Goal: Navigation & Orientation: Find specific page/section

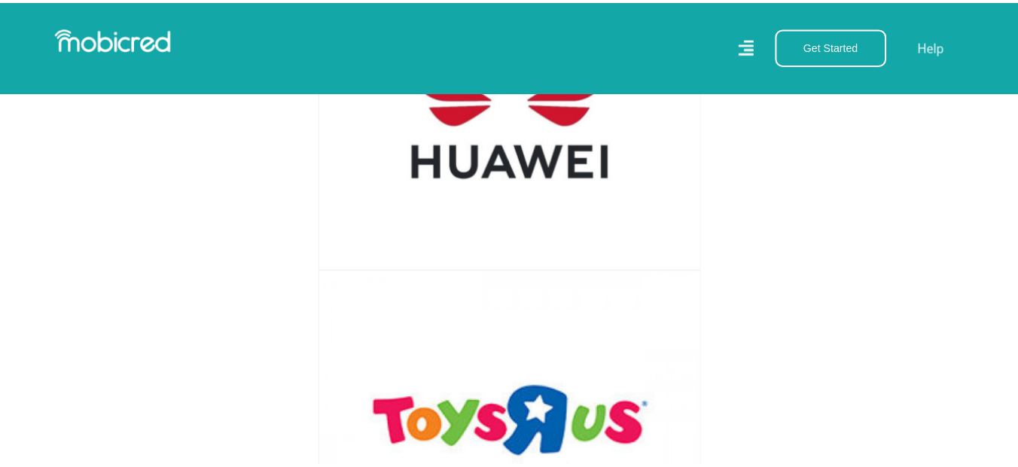
scroll to position [7531, 0]
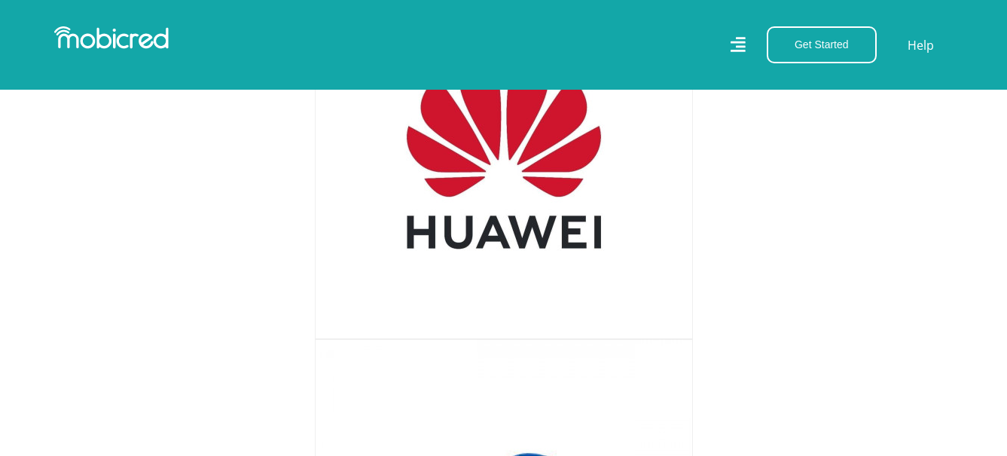
click at [741, 41] on icon at bounding box center [737, 44] width 15 height 15
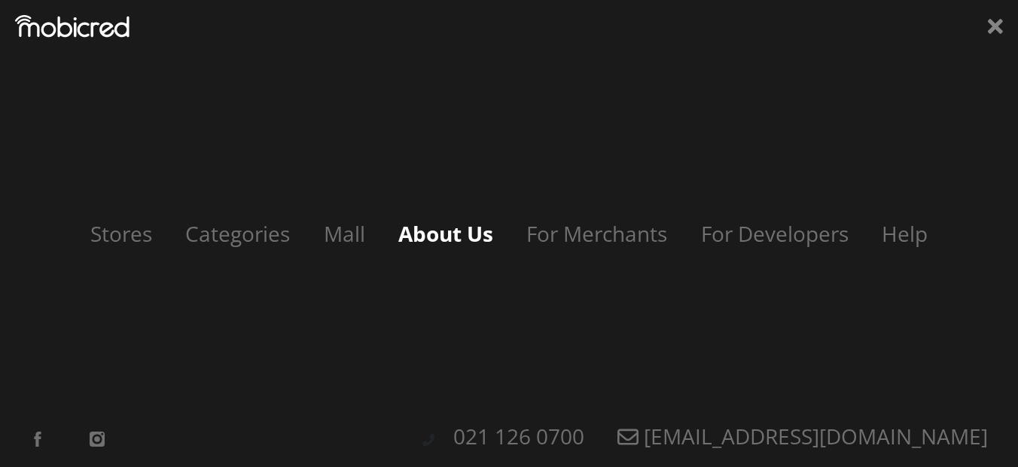
click at [471, 229] on link "About Us" at bounding box center [445, 233] width 125 height 29
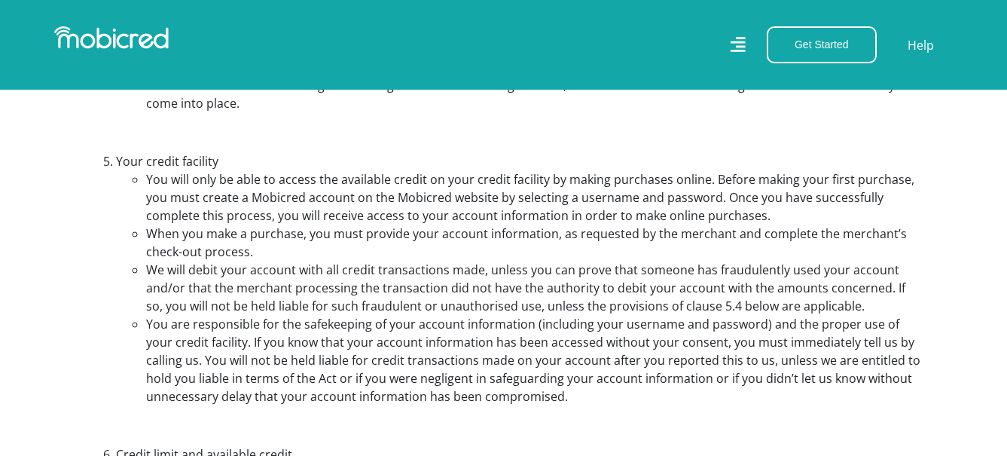
scroll to position [2109, 0]
